Goal: Information Seeking & Learning: Understand process/instructions

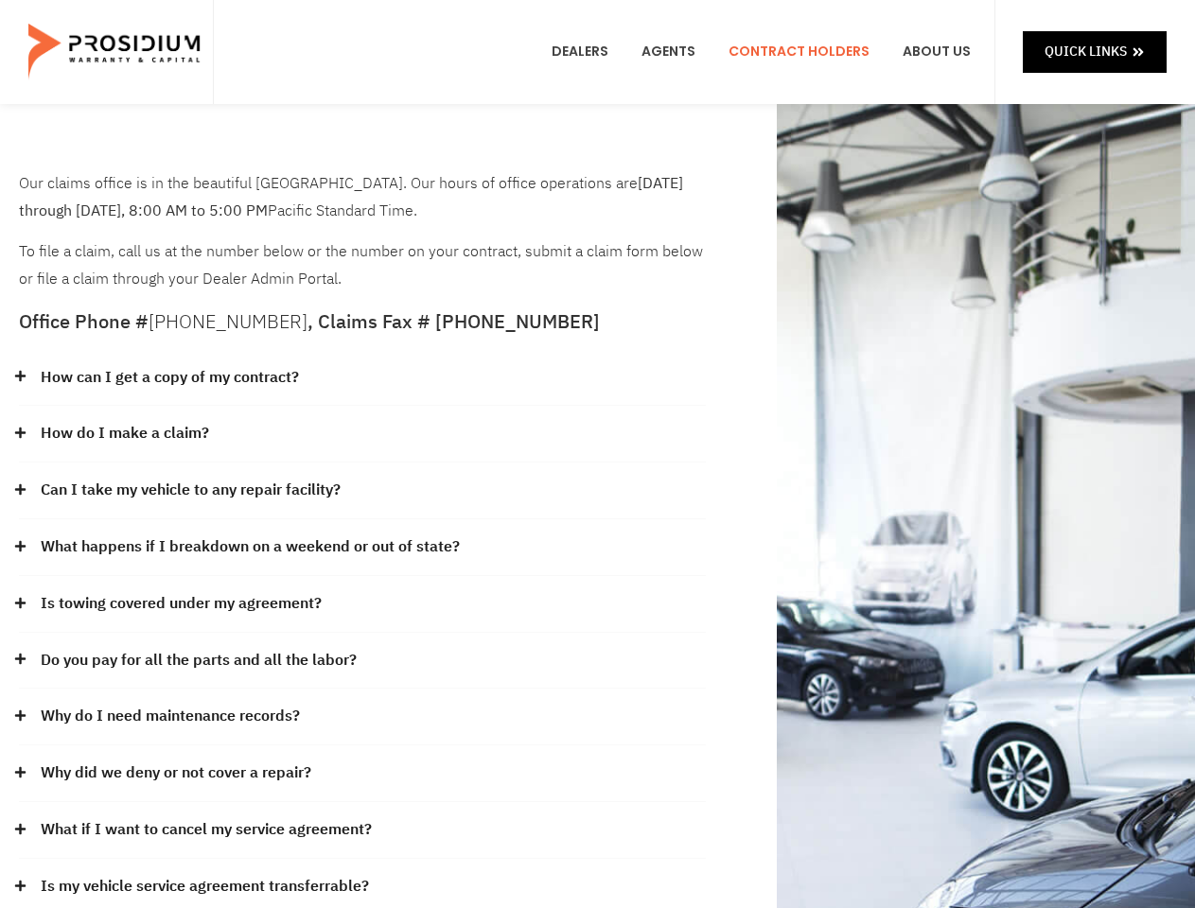
click at [597, 454] on div "How do I make a claim?" at bounding box center [362, 434] width 687 height 57
click at [362, 378] on div "How can I get a copy of my contract?" at bounding box center [362, 378] width 687 height 57
click at [168, 378] on link "How can I get a copy of my contract?" at bounding box center [170, 377] width 258 height 27
click at [362, 434] on div "How do I make a claim?" at bounding box center [362, 434] width 687 height 57
click at [124, 433] on link "How do I make a claim?" at bounding box center [125, 433] width 168 height 27
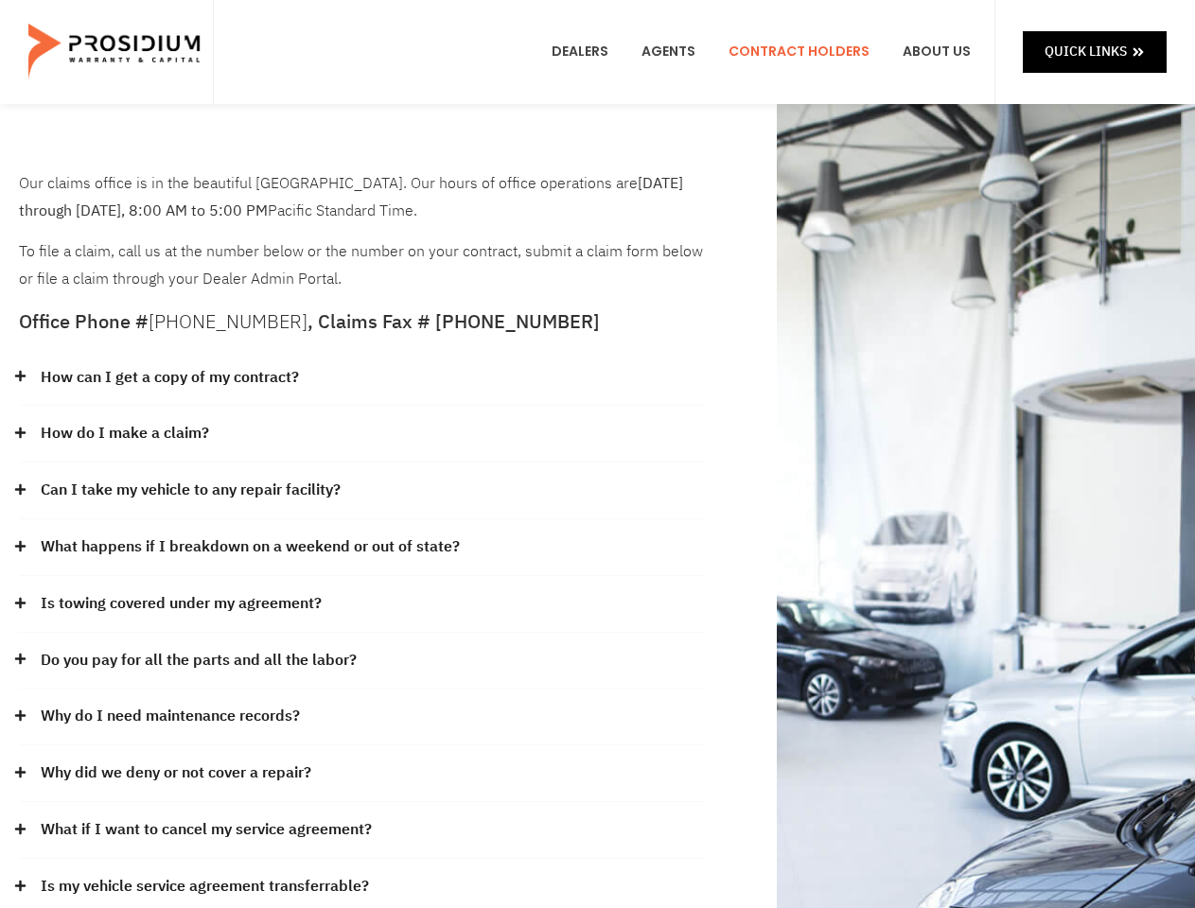
click at [362, 491] on div "Can I take my vehicle to any repair facility?" at bounding box center [362, 491] width 687 height 57
click at [191, 490] on link "Can I take my vehicle to any repair facility?" at bounding box center [191, 490] width 300 height 27
click at [362, 548] on link "What happens if I breakdown on a weekend or out of state?" at bounding box center [250, 547] width 419 height 27
click at [248, 547] on link "What happens if I breakdown on a weekend or out of state?" at bounding box center [250, 547] width 419 height 27
click at [362, 605] on div "Is towing covered under my agreement?" at bounding box center [362, 604] width 687 height 57
